Goal: Obtain resource: Obtain resource

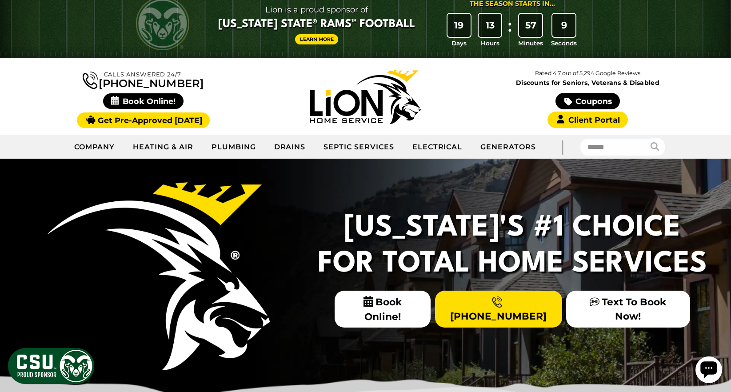
scroll to position [11, 0]
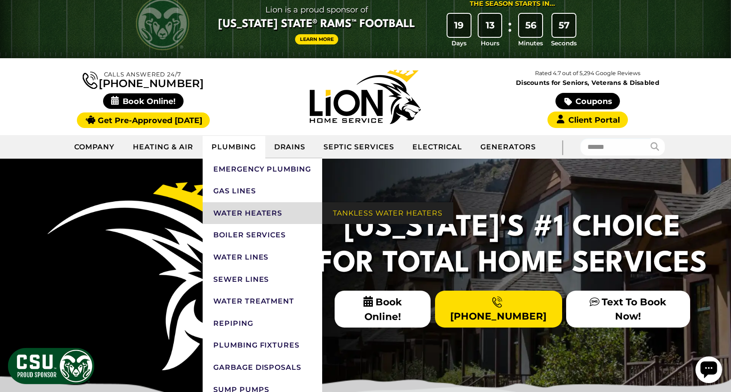
click at [354, 216] on link "Tankless Water Heaters" at bounding box center [387, 213] width 131 height 22
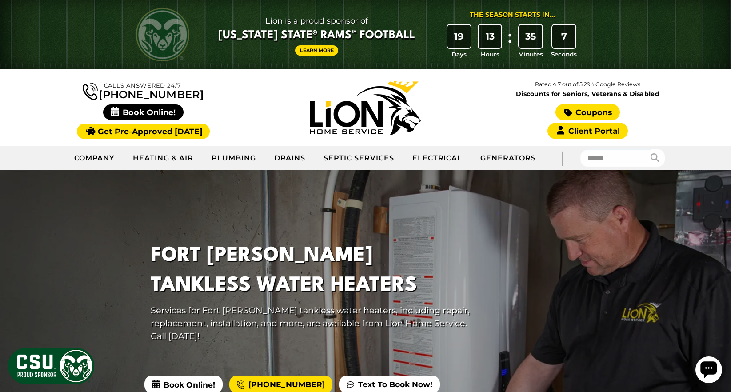
click at [599, 114] on link "Coupons" at bounding box center [587, 112] width 64 height 16
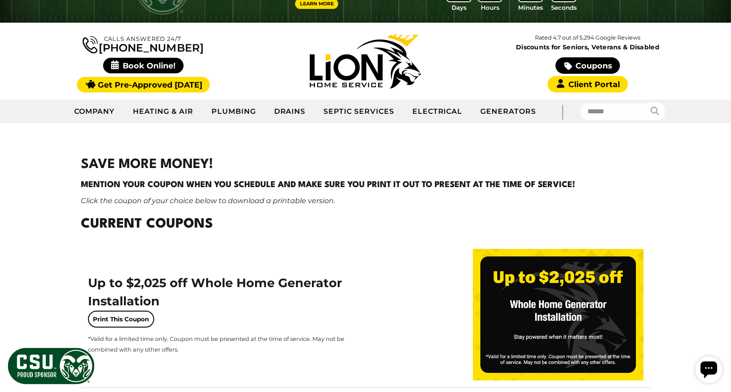
scroll to position [25, 0]
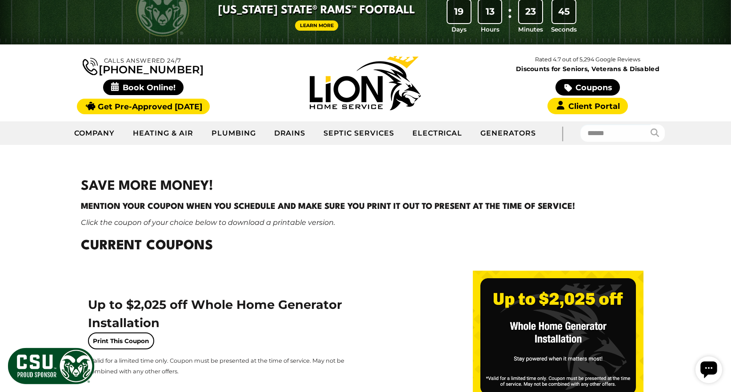
drag, startPoint x: 81, startPoint y: 204, endPoint x: 585, endPoint y: 208, distance: 503.9
click at [585, 208] on h4 "Mention your coupon when you schedule and make sure you print it out to present…" at bounding box center [366, 206] width 570 height 12
drag, startPoint x: 81, startPoint y: 204, endPoint x: 591, endPoint y: 203, distance: 510.1
click at [591, 203] on h4 "Mention your coupon when you schedule and make sure you print it out to present…" at bounding box center [366, 206] width 570 height 12
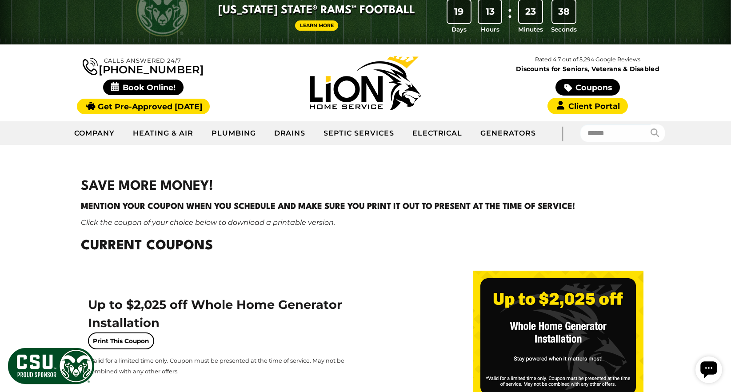
click at [591, 202] on h4 "Mention your coupon when you schedule and make sure you print it out to present…" at bounding box center [366, 206] width 570 height 12
drag, startPoint x: 81, startPoint y: 207, endPoint x: 582, endPoint y: 206, distance: 500.8
click at [582, 206] on h4 "Mention your coupon when you schedule and make sure you print it out to present…" at bounding box center [366, 206] width 570 height 12
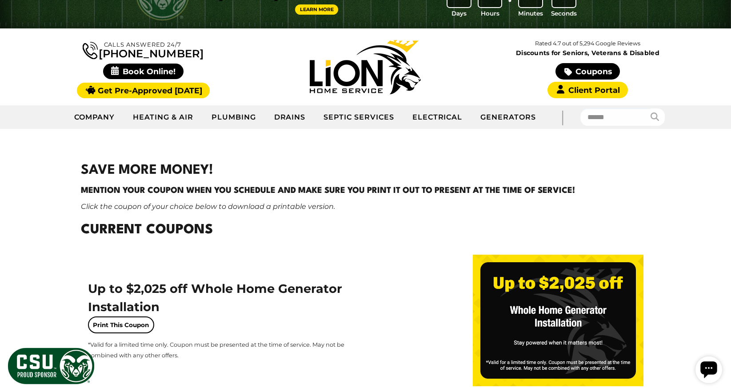
scroll to position [42, 0]
